Goal: Information Seeking & Learning: Learn about a topic

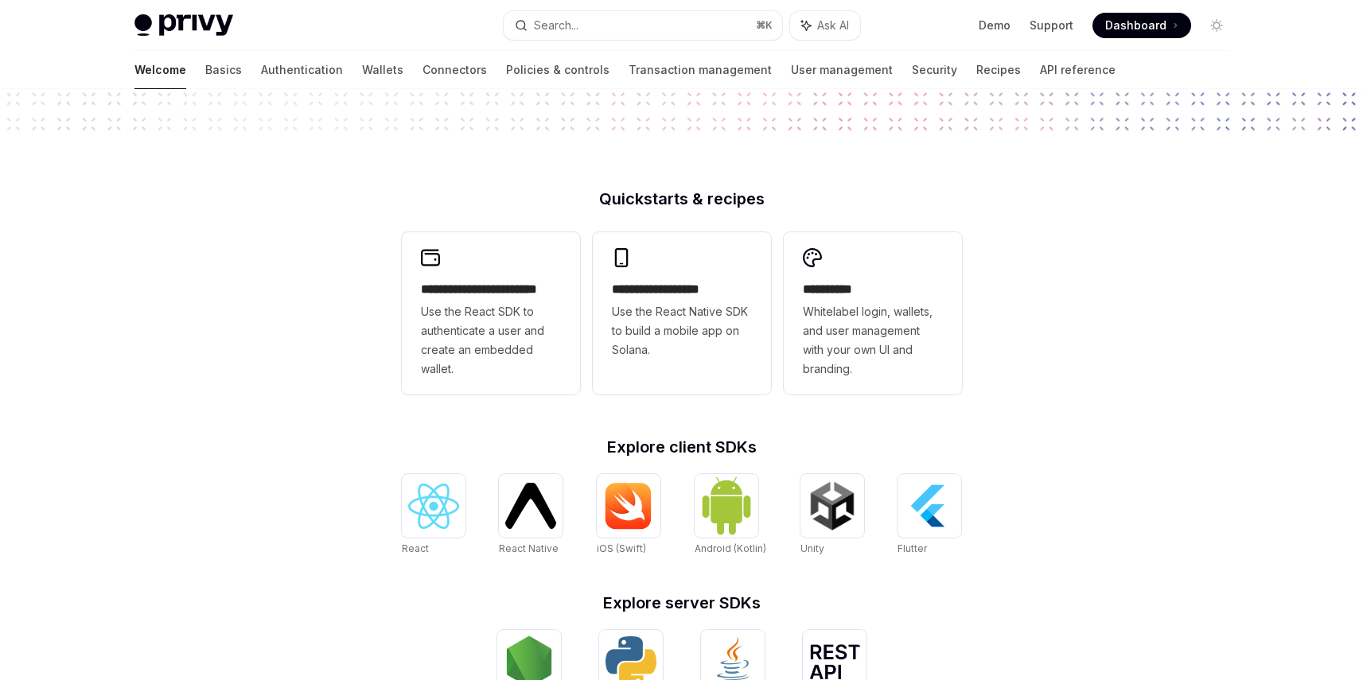
scroll to position [314, 0]
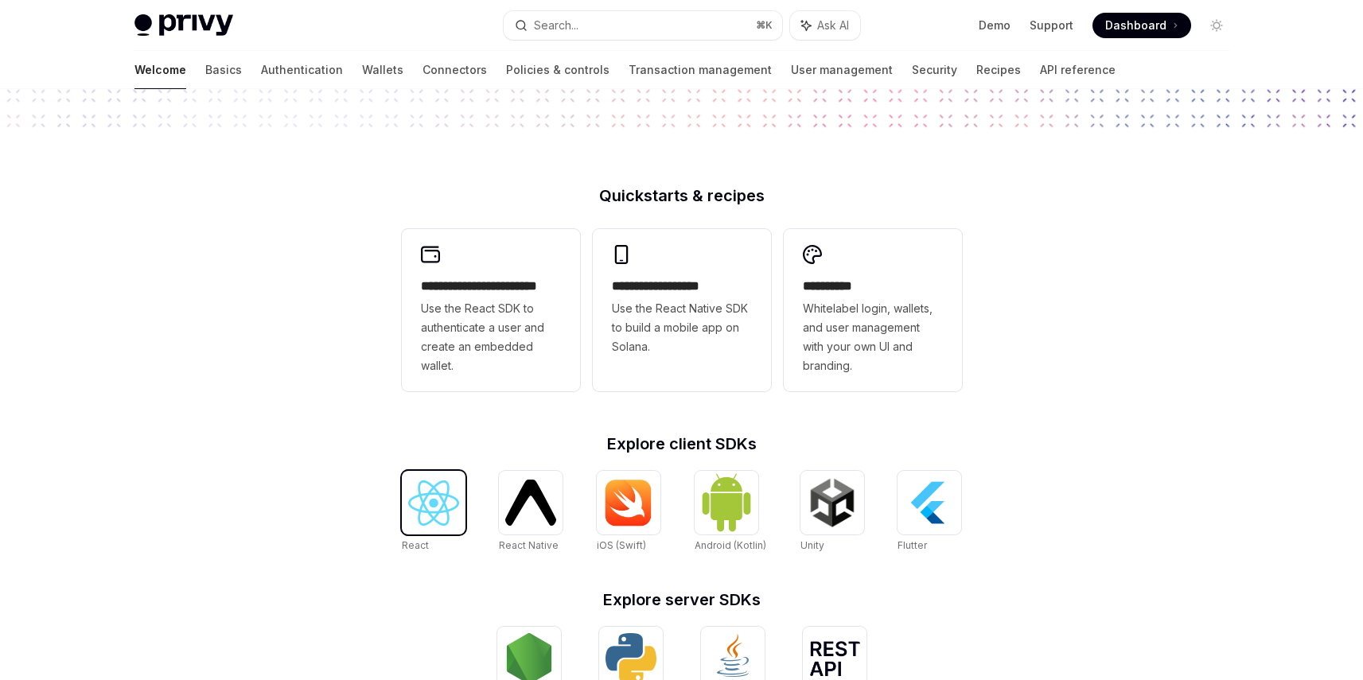
click at [452, 489] on img at bounding box center [433, 503] width 51 height 45
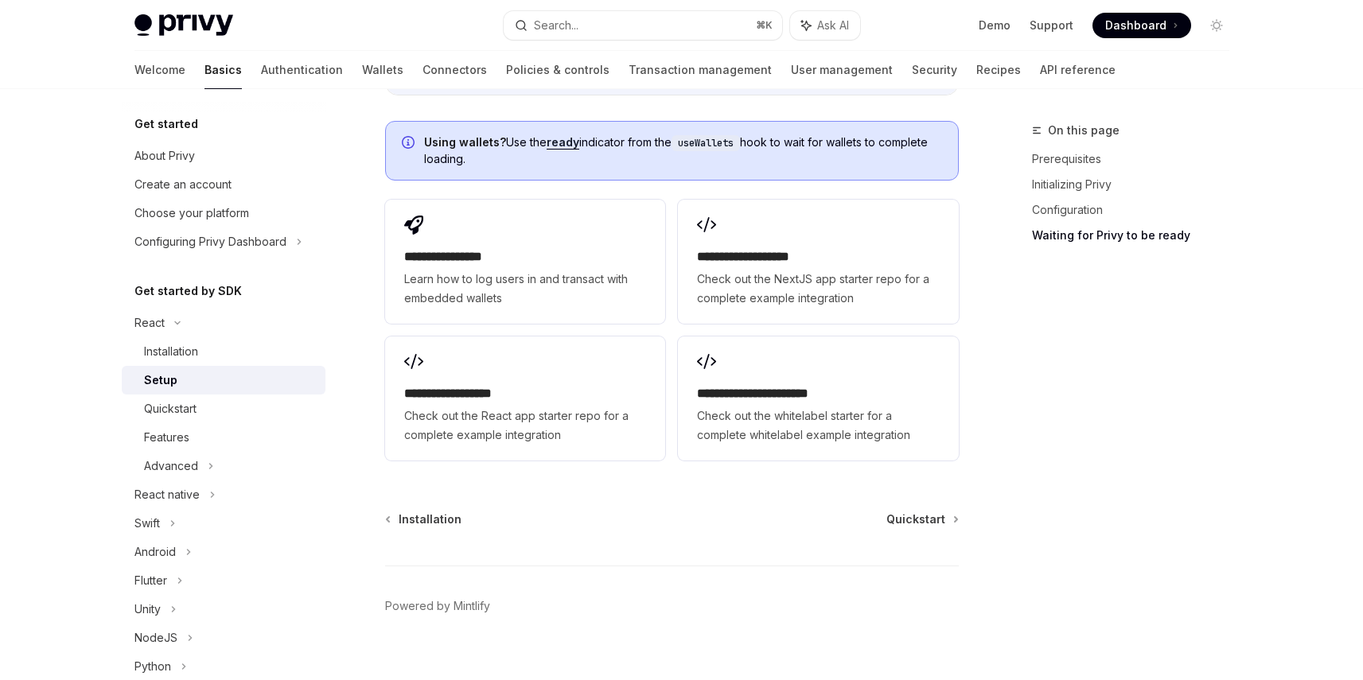
scroll to position [2056, 0]
click at [166, 415] on div "Quickstart" at bounding box center [170, 408] width 53 height 19
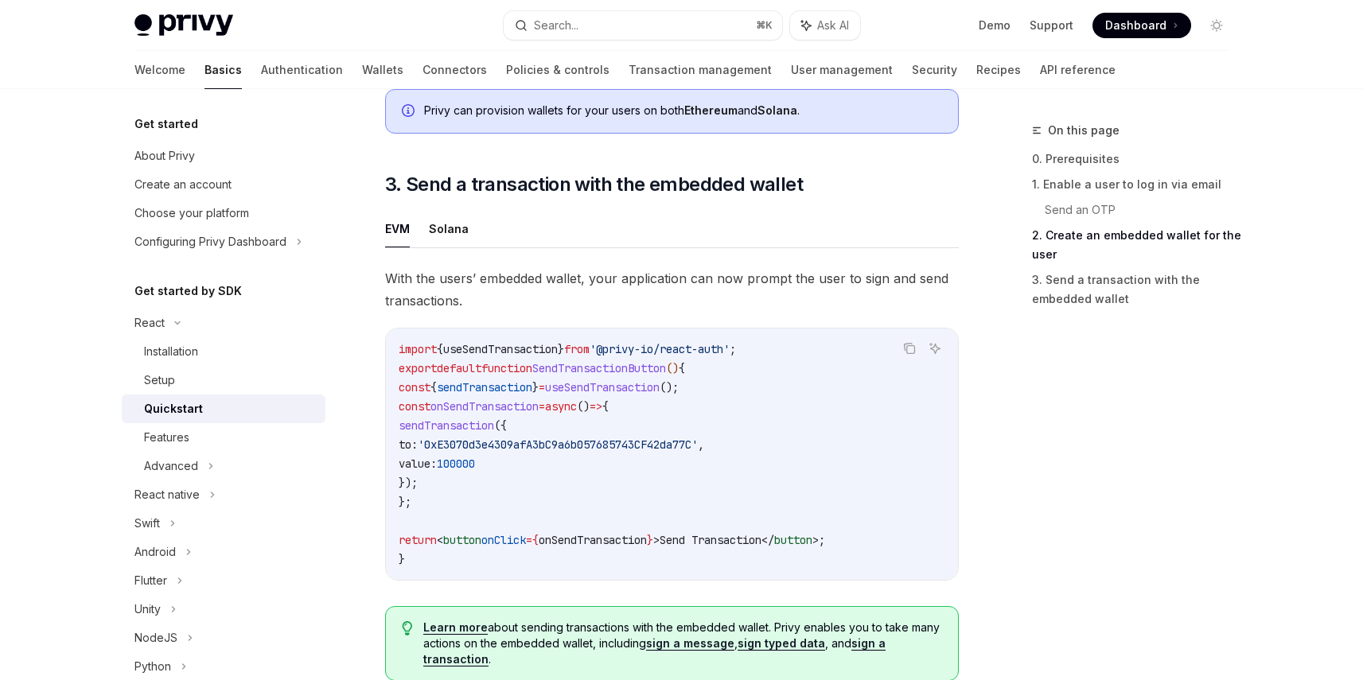
scroll to position [1396, 0]
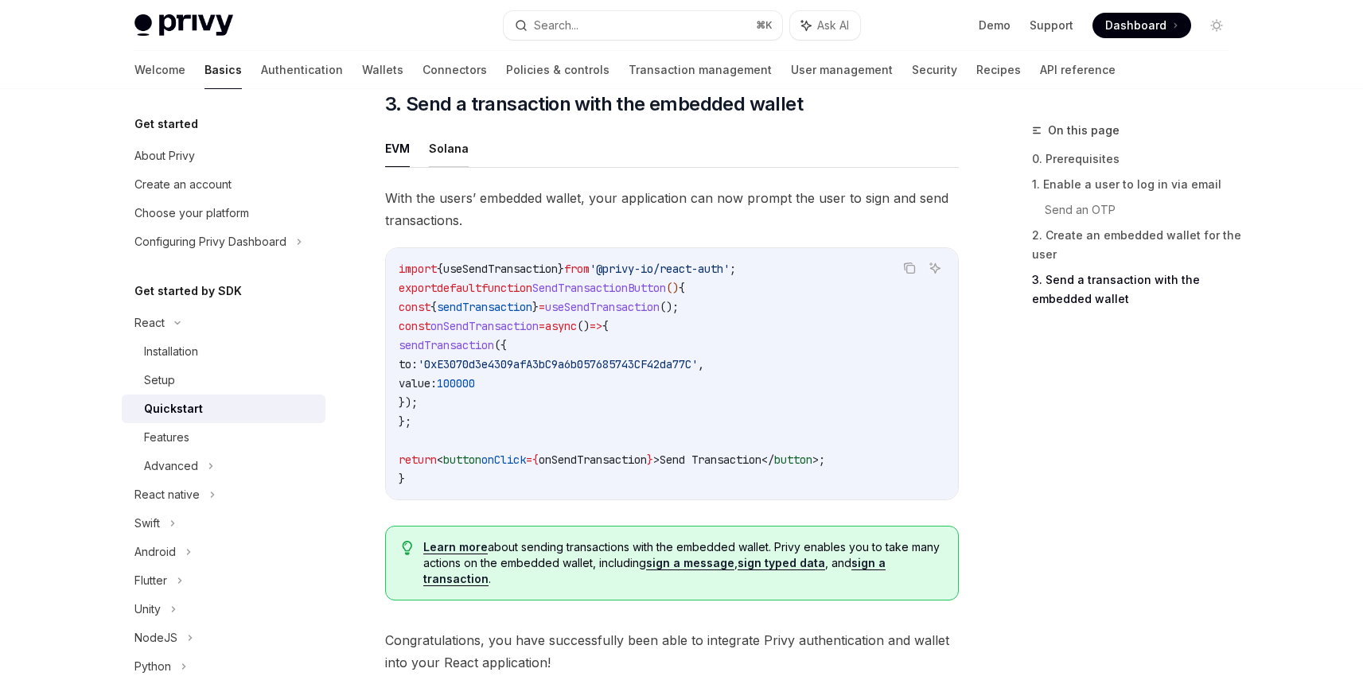
click at [435, 158] on button "Solana" at bounding box center [449, 148] width 40 height 37
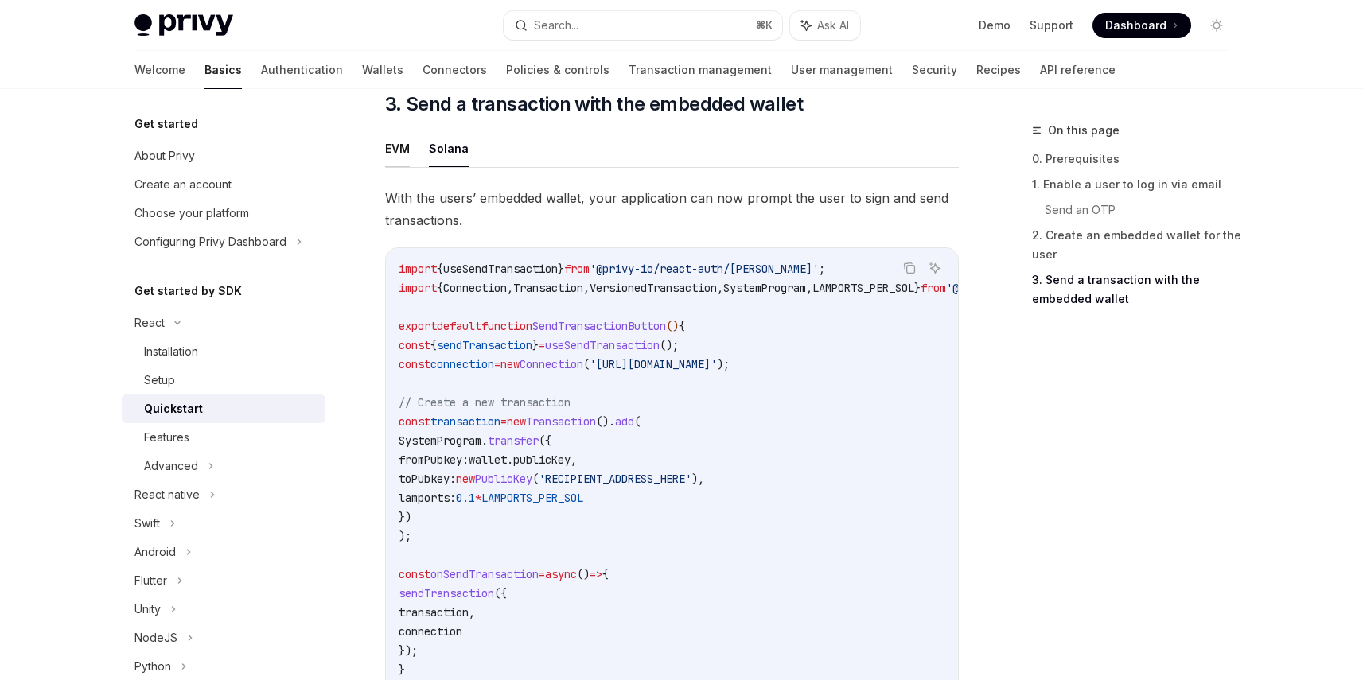
click at [403, 158] on button "EVM" at bounding box center [397, 148] width 25 height 37
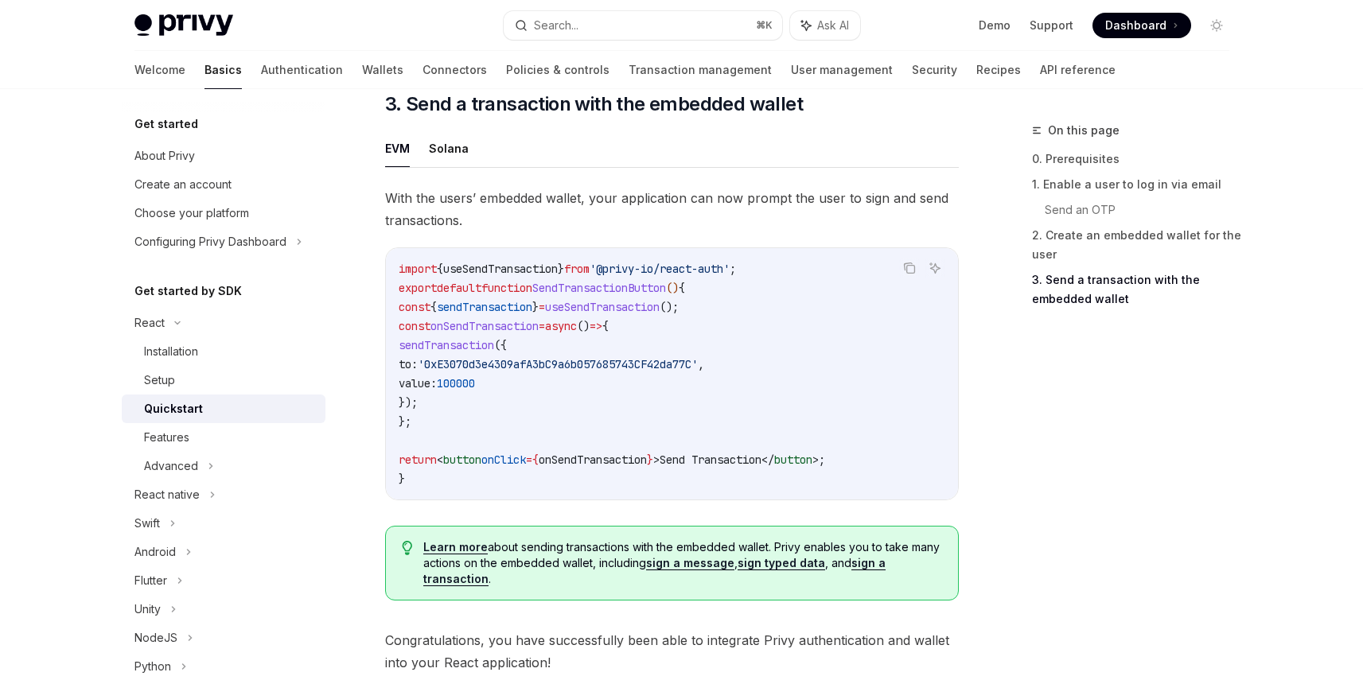
click at [465, 156] on ul "EVM Solana" at bounding box center [672, 149] width 574 height 38
click at [454, 154] on button "Solana" at bounding box center [449, 148] width 40 height 37
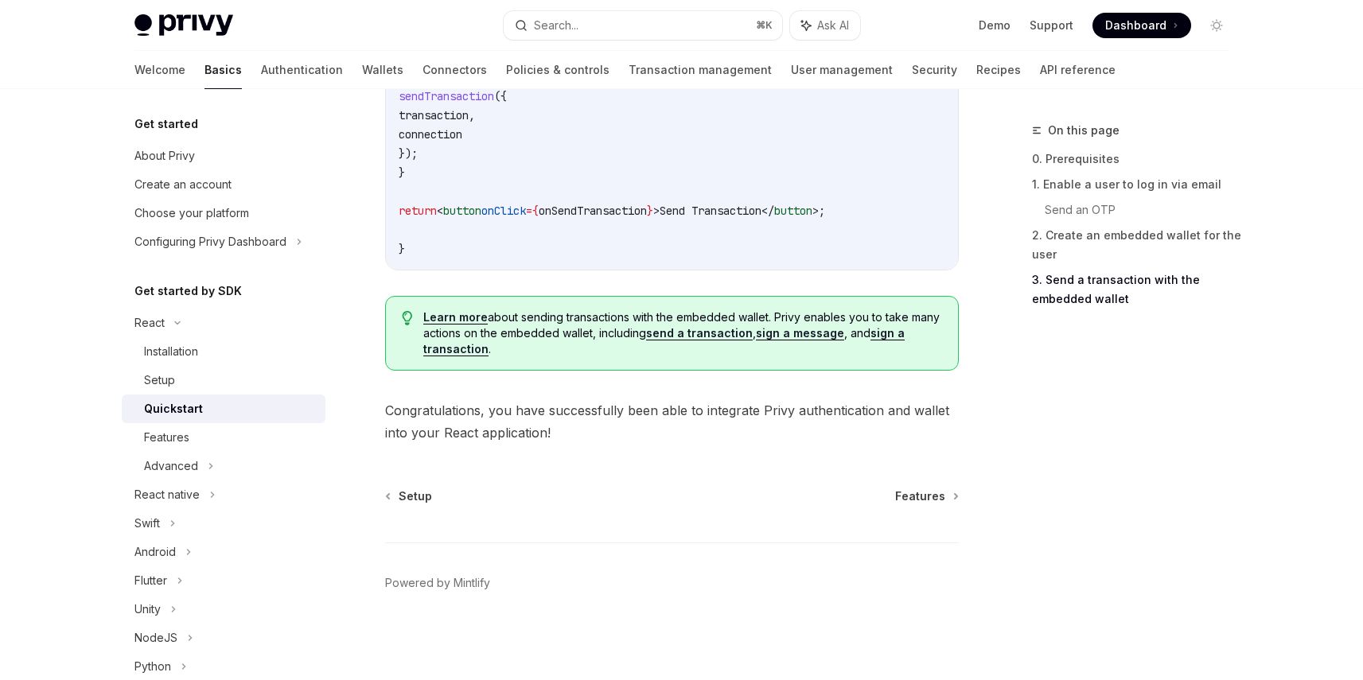
scroll to position [1907, 0]
click at [262, 443] on div "Features" at bounding box center [230, 437] width 172 height 19
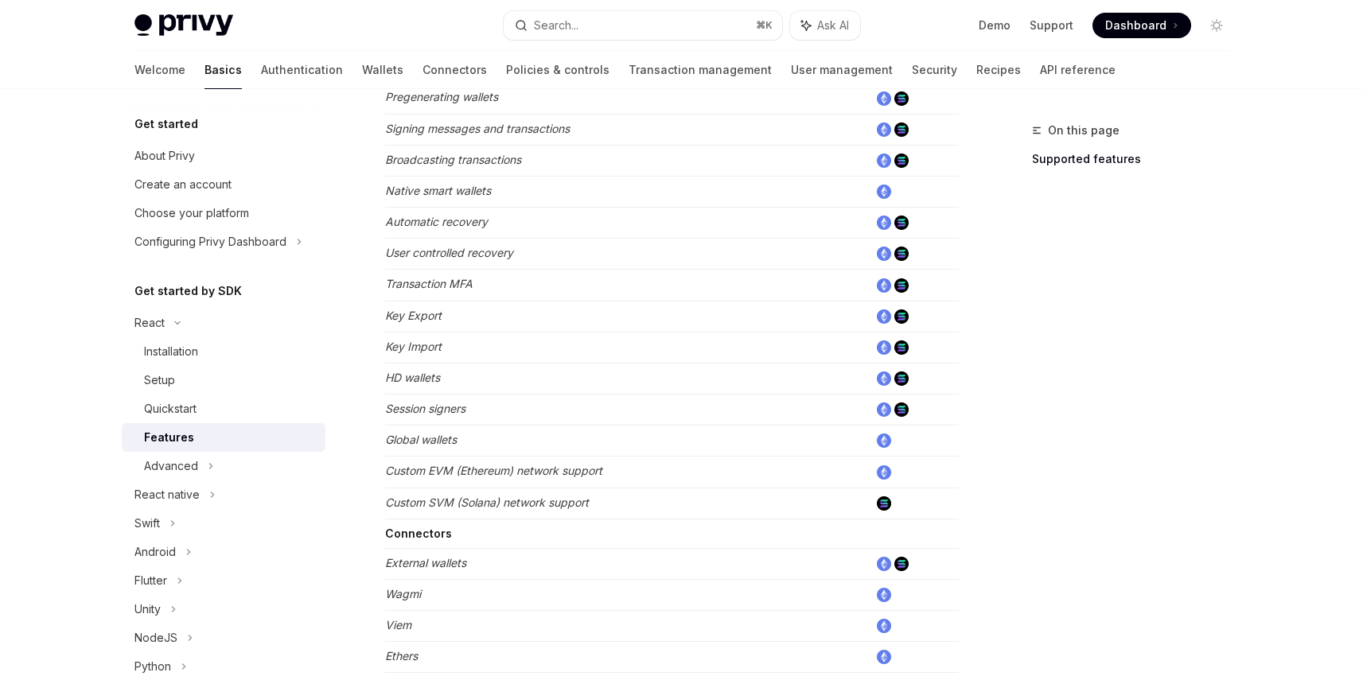
scroll to position [577, 0]
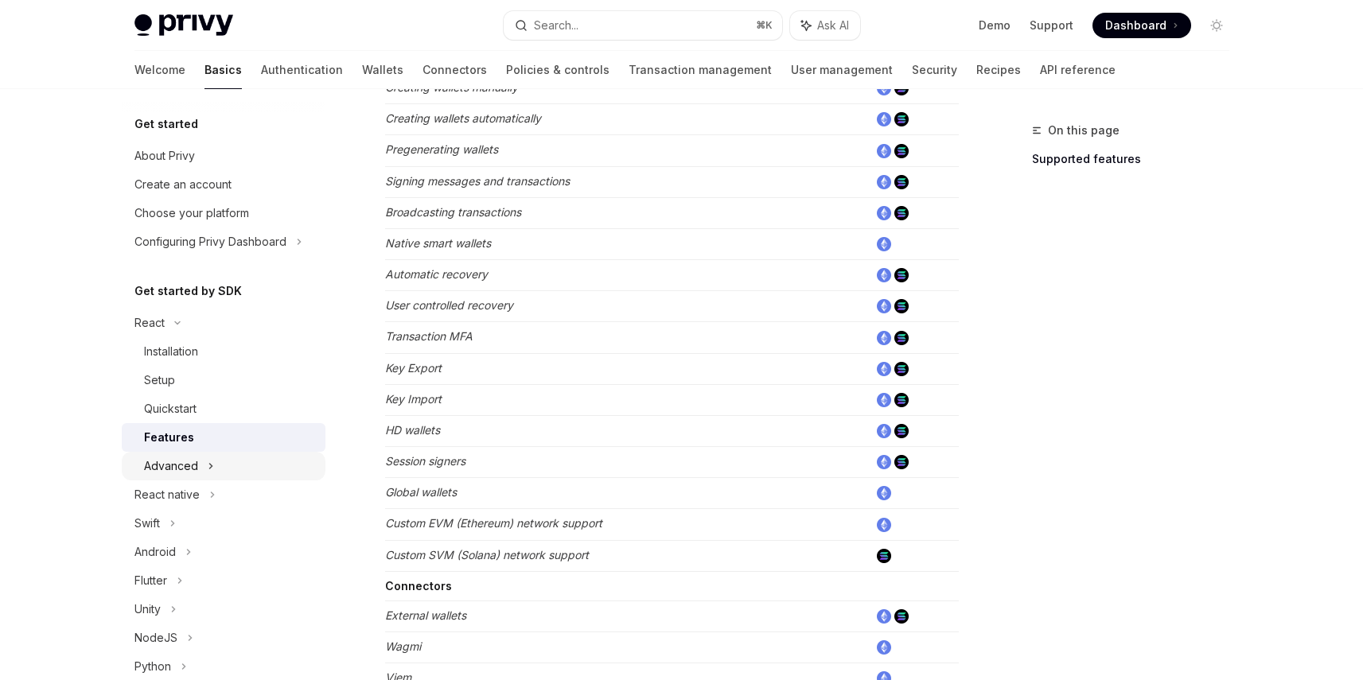
click at [212, 462] on div "Advanced" at bounding box center [224, 466] width 204 height 29
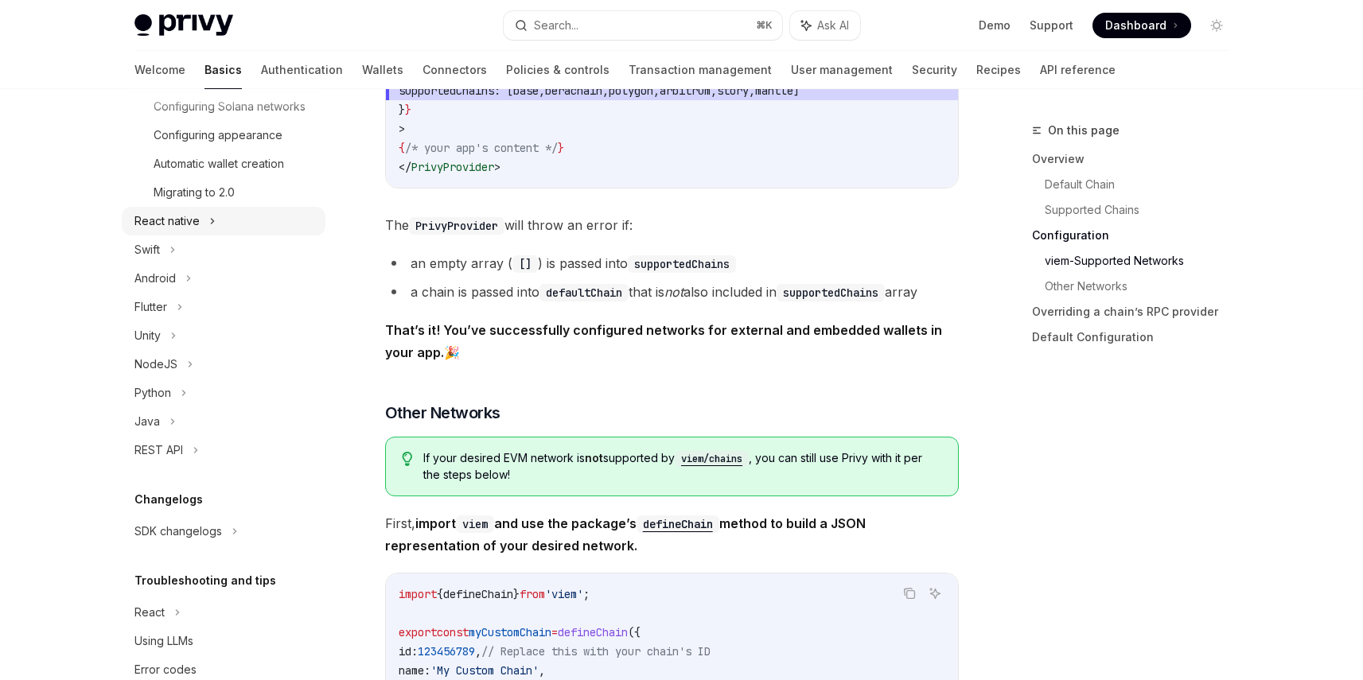
scroll to position [419, 0]
click at [190, 433] on div "Java" at bounding box center [224, 420] width 204 height 29
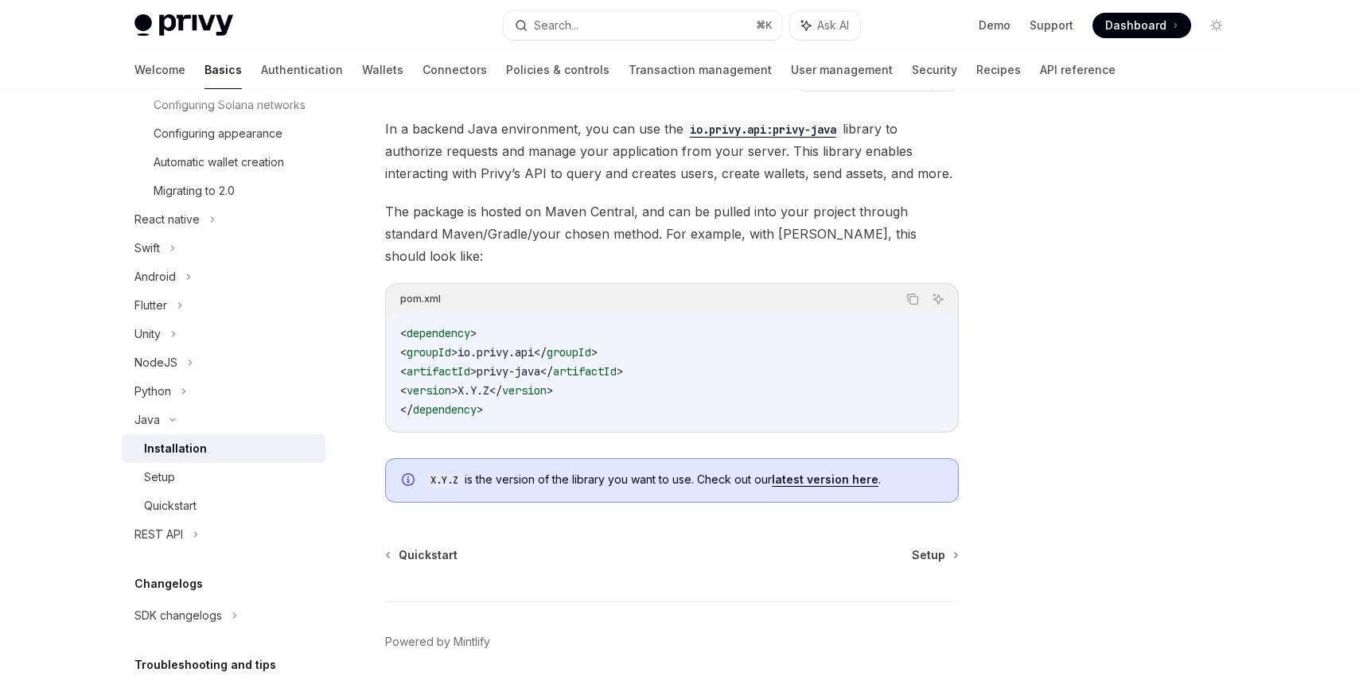
scroll to position [119, 0]
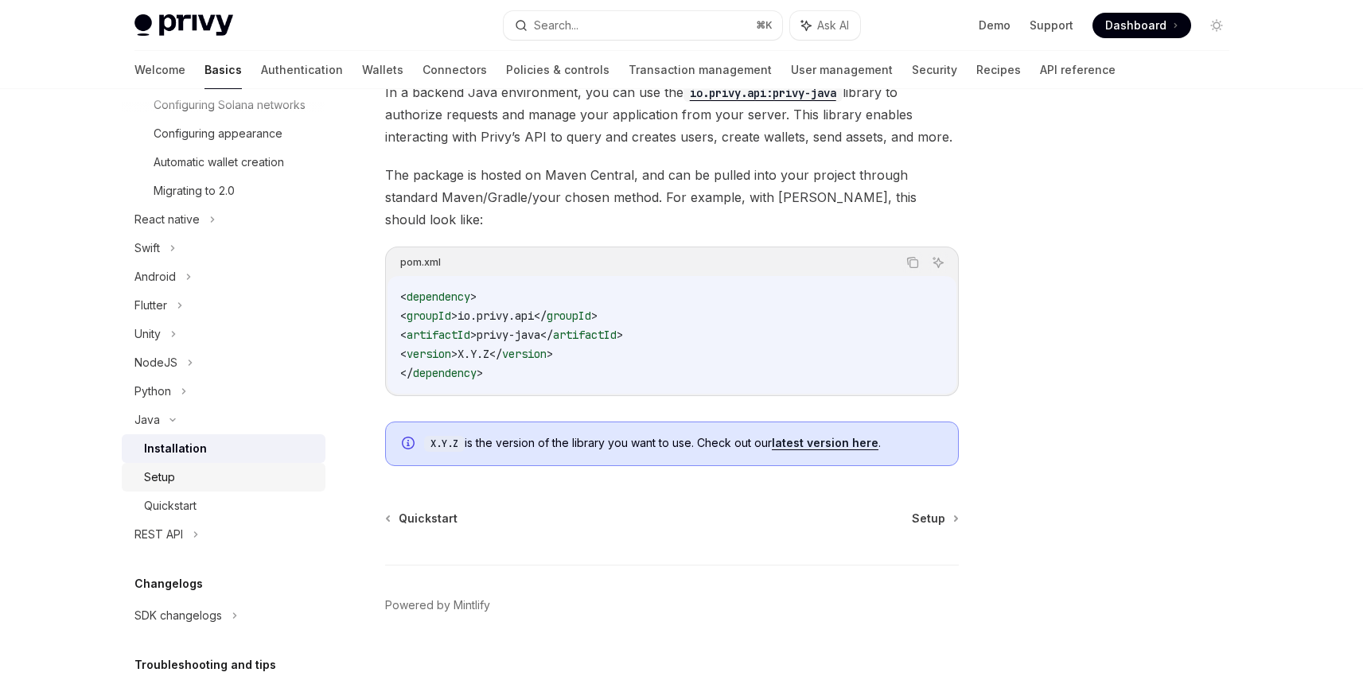
click at [228, 487] on div "Setup" at bounding box center [230, 477] width 172 height 19
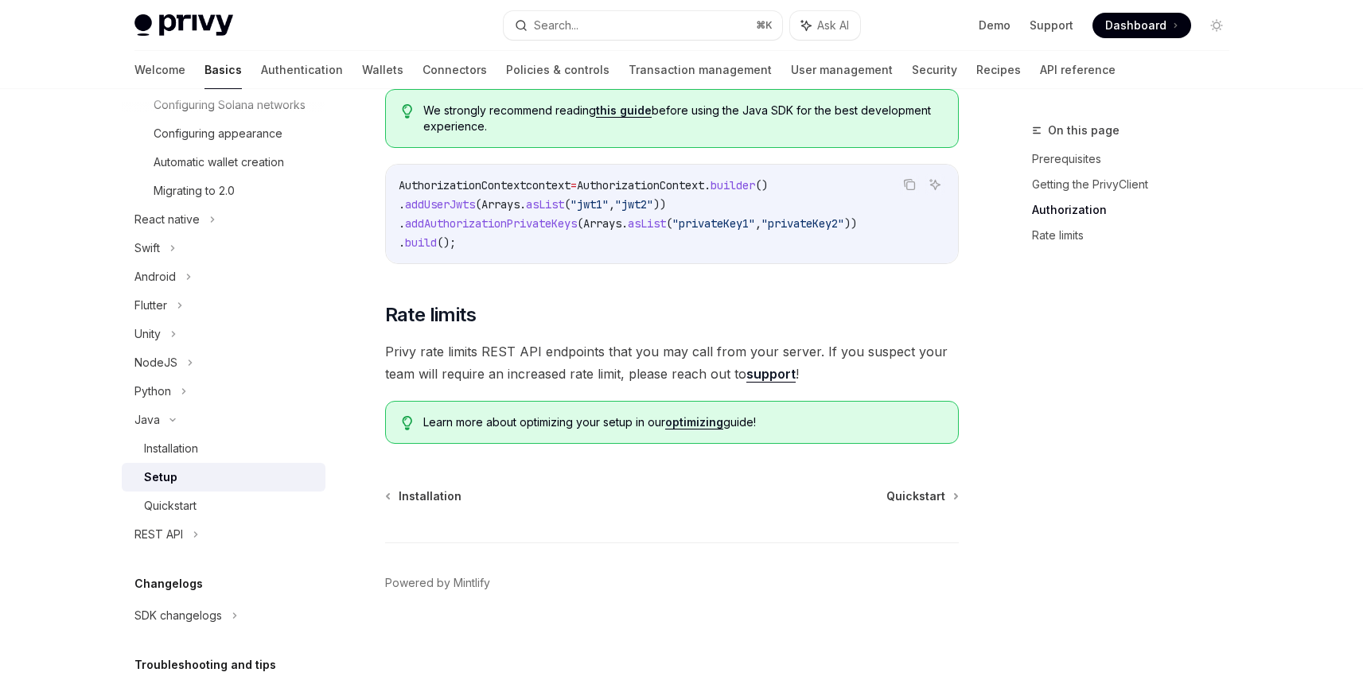
scroll to position [765, 0]
click at [236, 516] on div "Quickstart" at bounding box center [230, 506] width 172 height 19
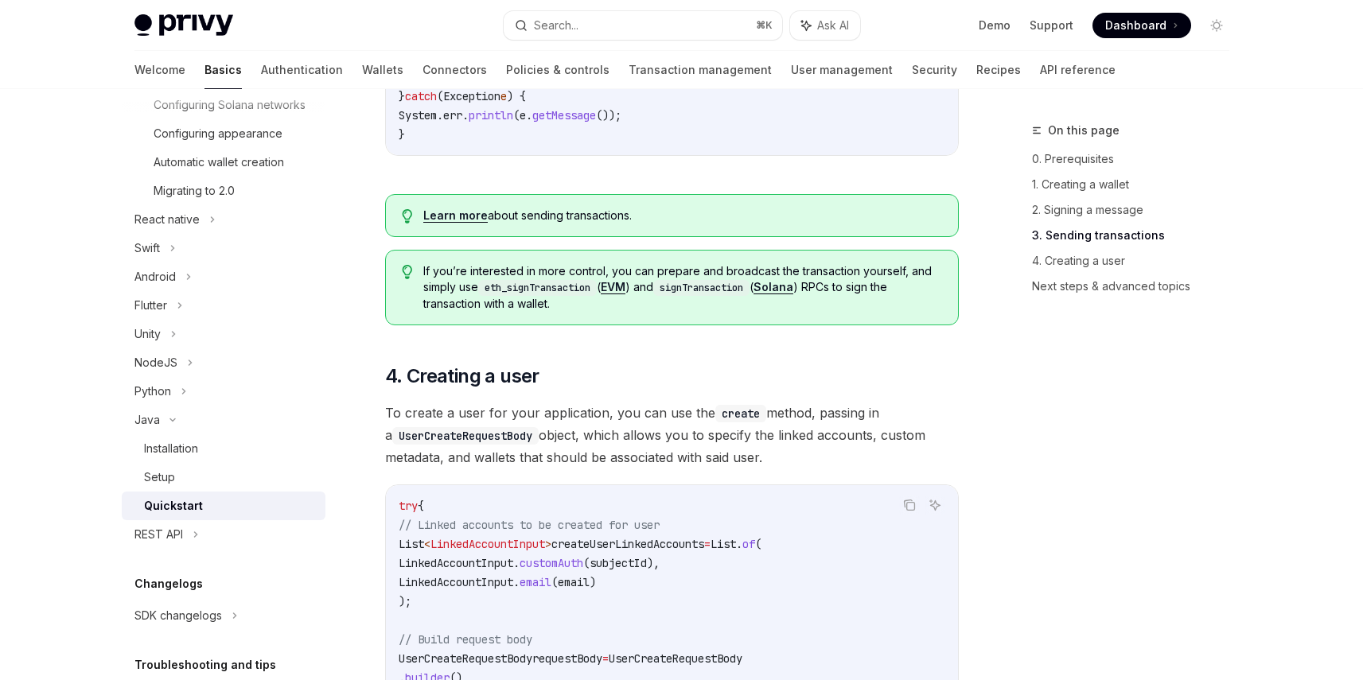
scroll to position [2386, 0]
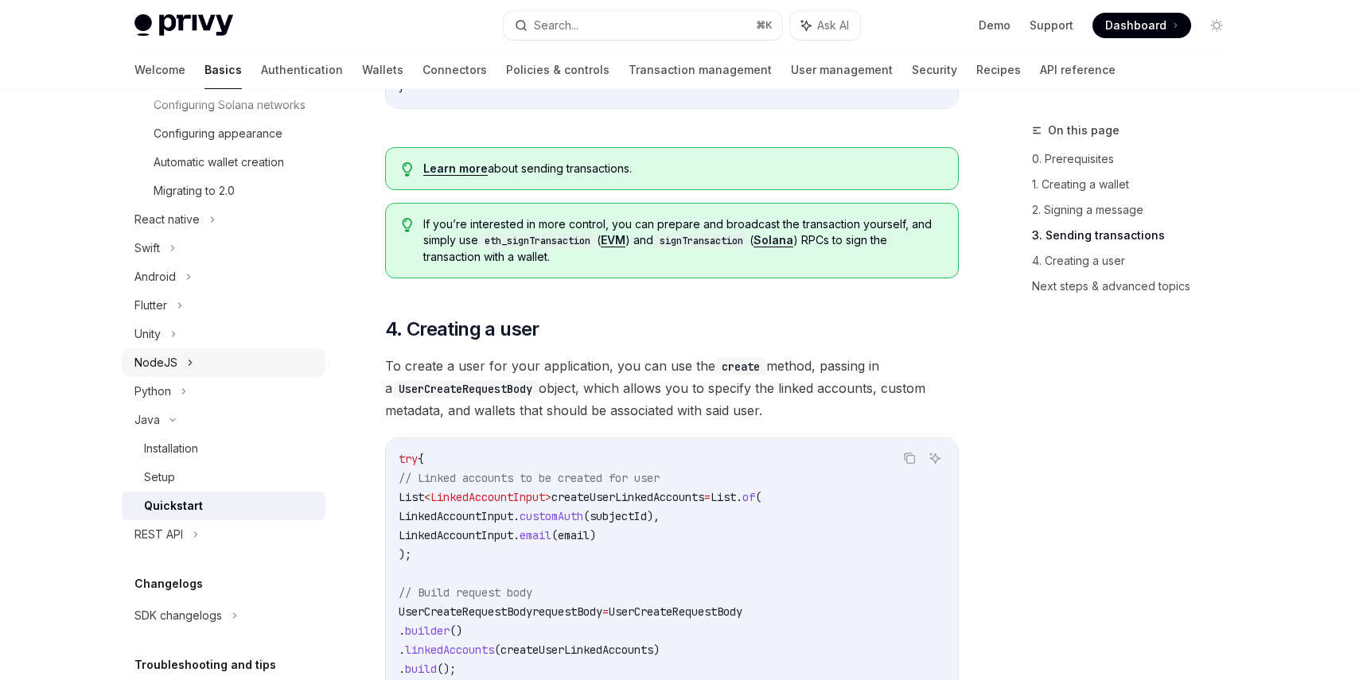
click at [206, 377] on div "NodeJS" at bounding box center [224, 363] width 204 height 29
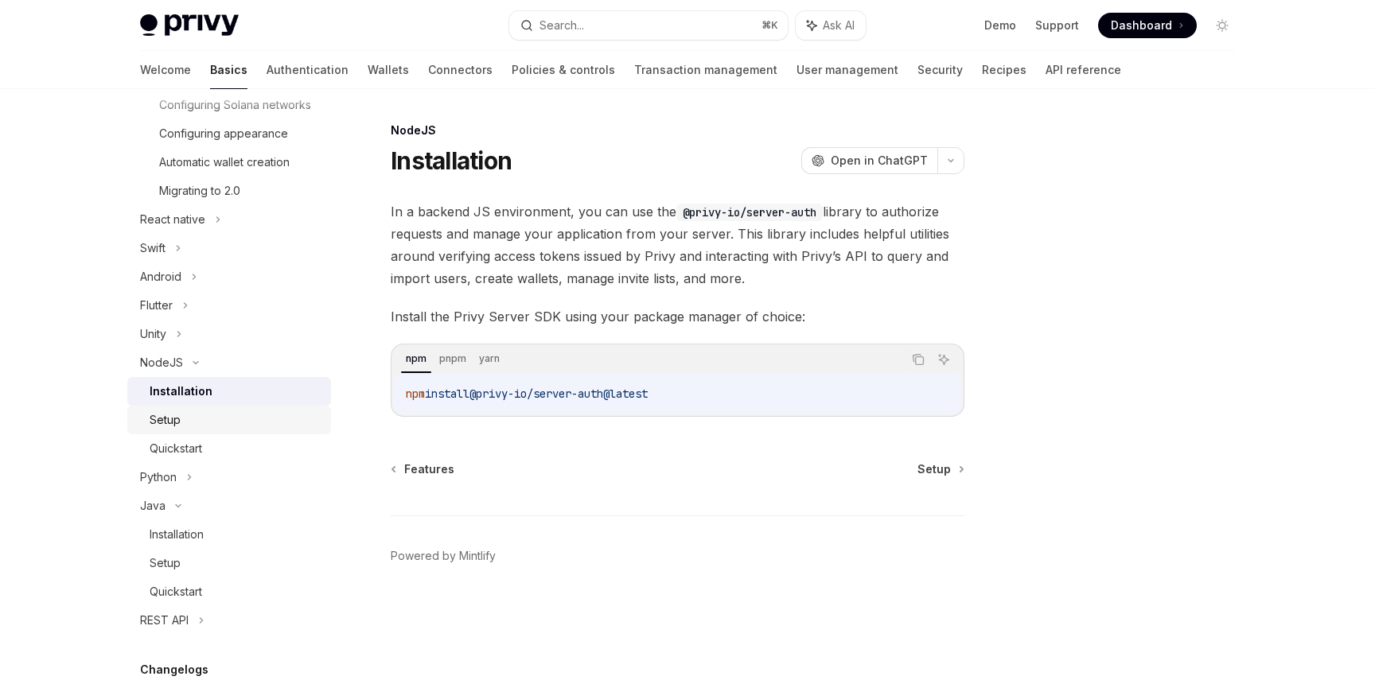
click at [251, 430] on div "Setup" at bounding box center [236, 420] width 172 height 19
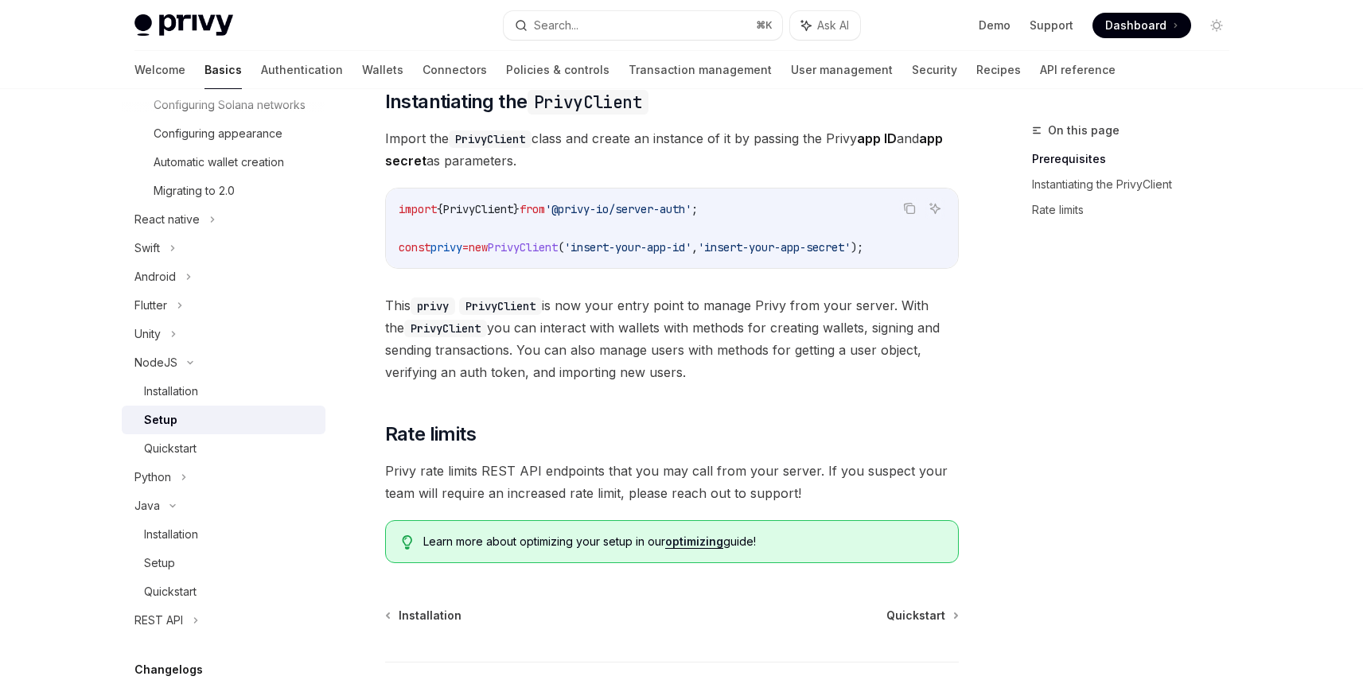
scroll to position [396, 0]
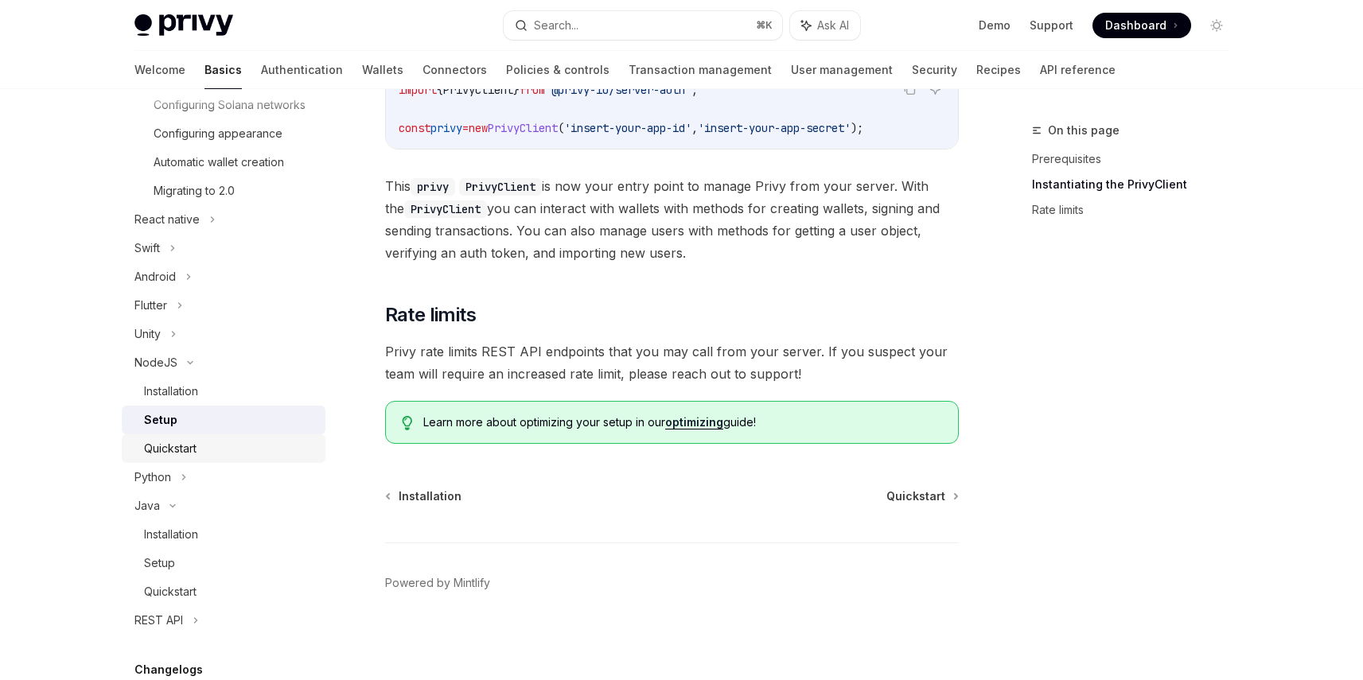
click at [193, 458] on div "Quickstart" at bounding box center [170, 448] width 53 height 19
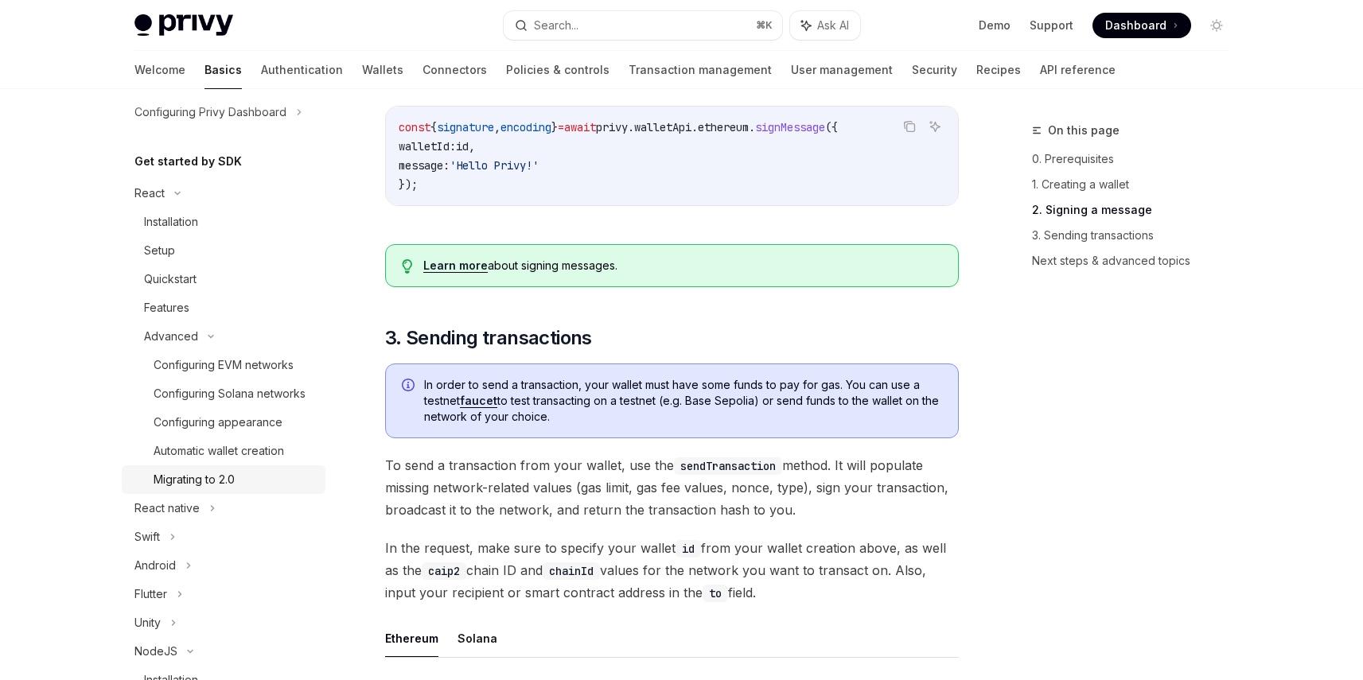
scroll to position [113, 0]
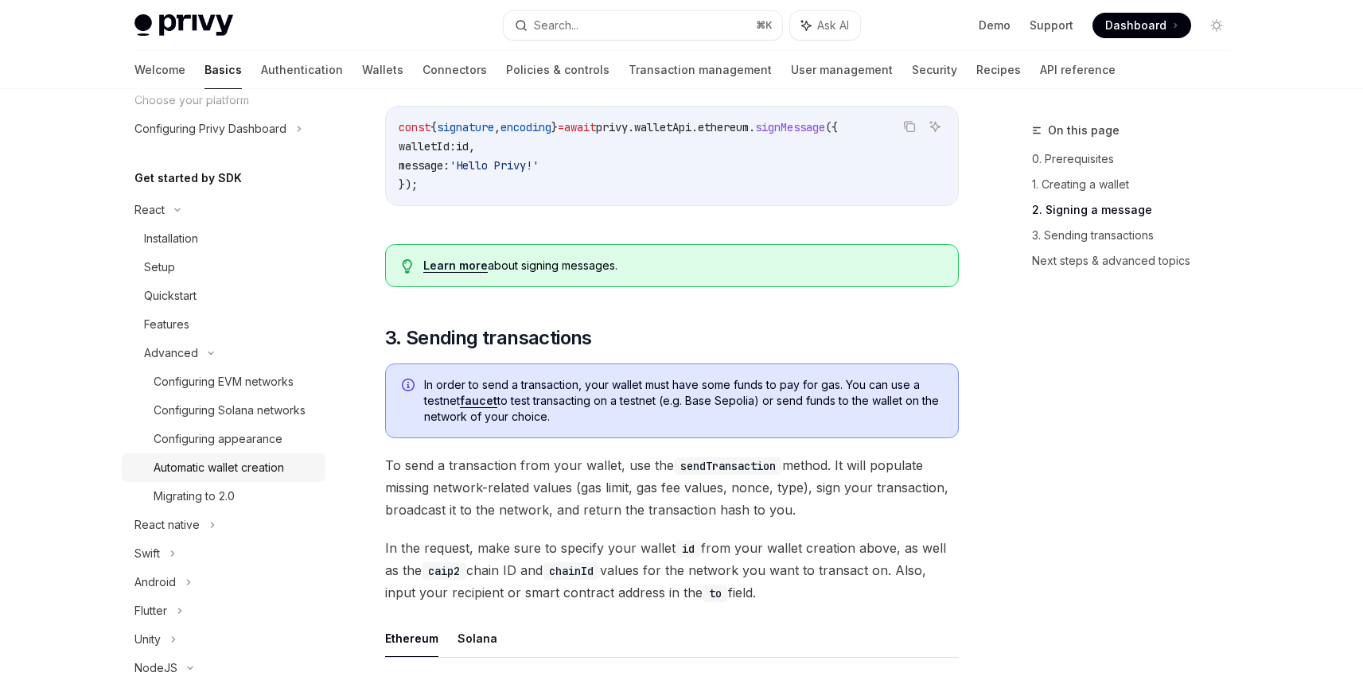
click at [204, 477] on div "Automatic wallet creation" at bounding box center [219, 467] width 130 height 19
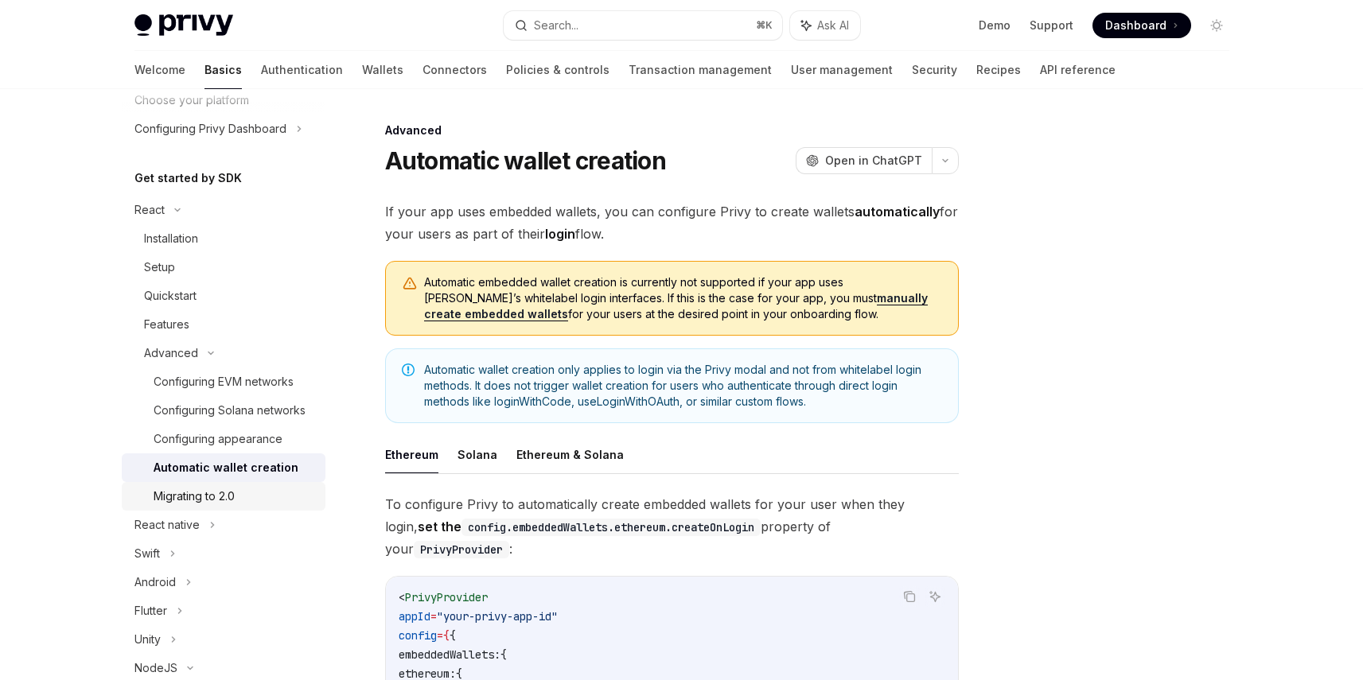
click at [193, 506] on div "Migrating to 2.0" at bounding box center [194, 496] width 81 height 19
type textarea "*"
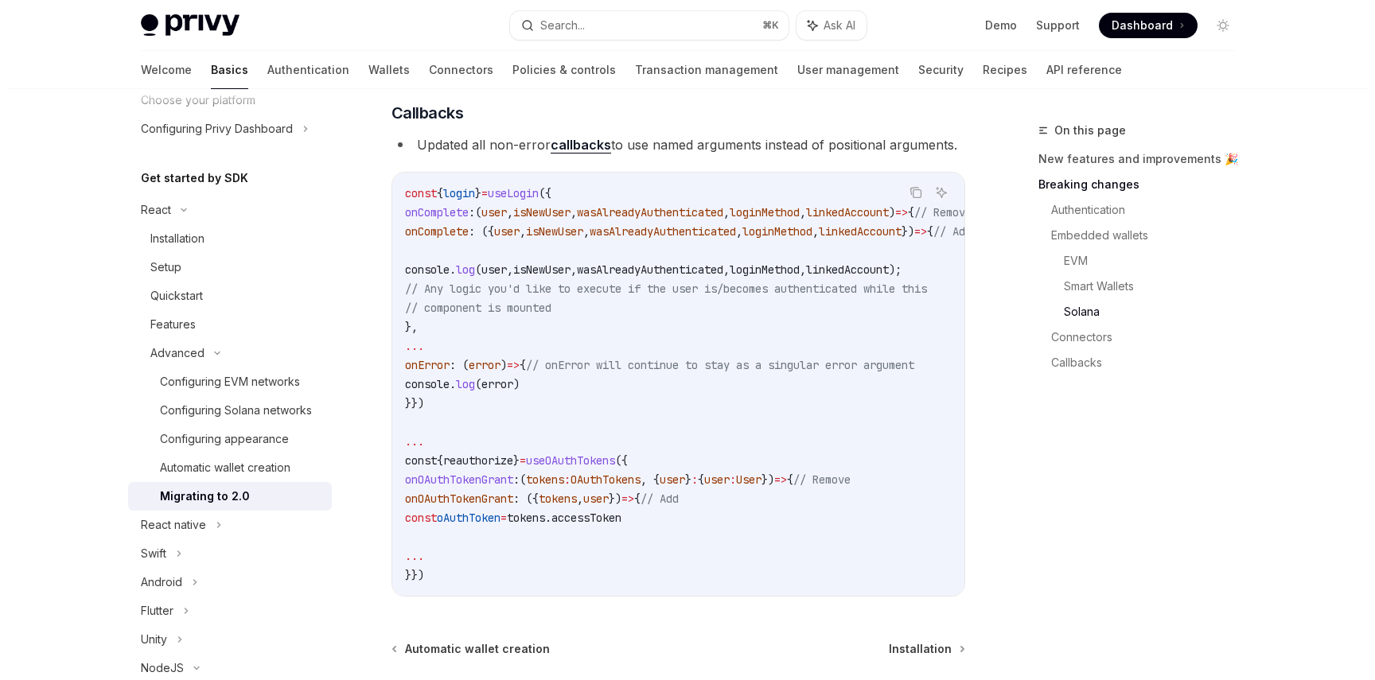
scroll to position [4693, 0]
